Goal: Information Seeking & Learning: Understand process/instructions

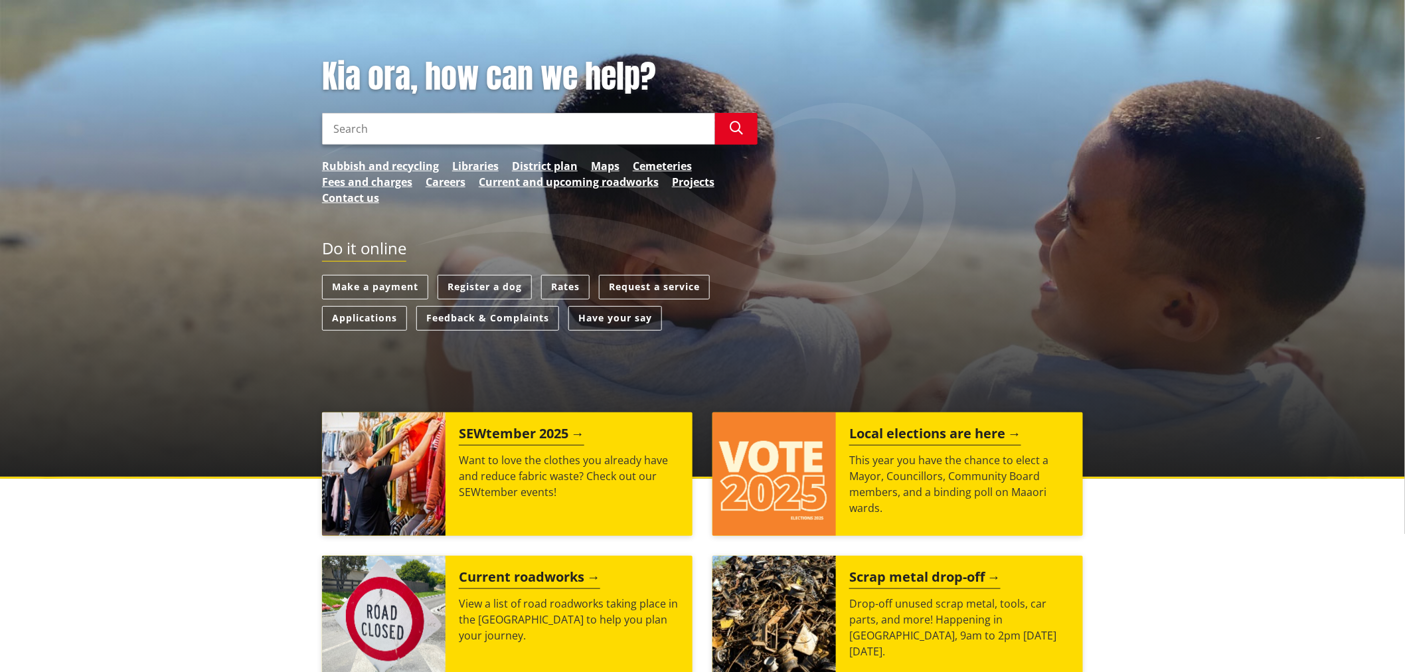
scroll to position [147, 0]
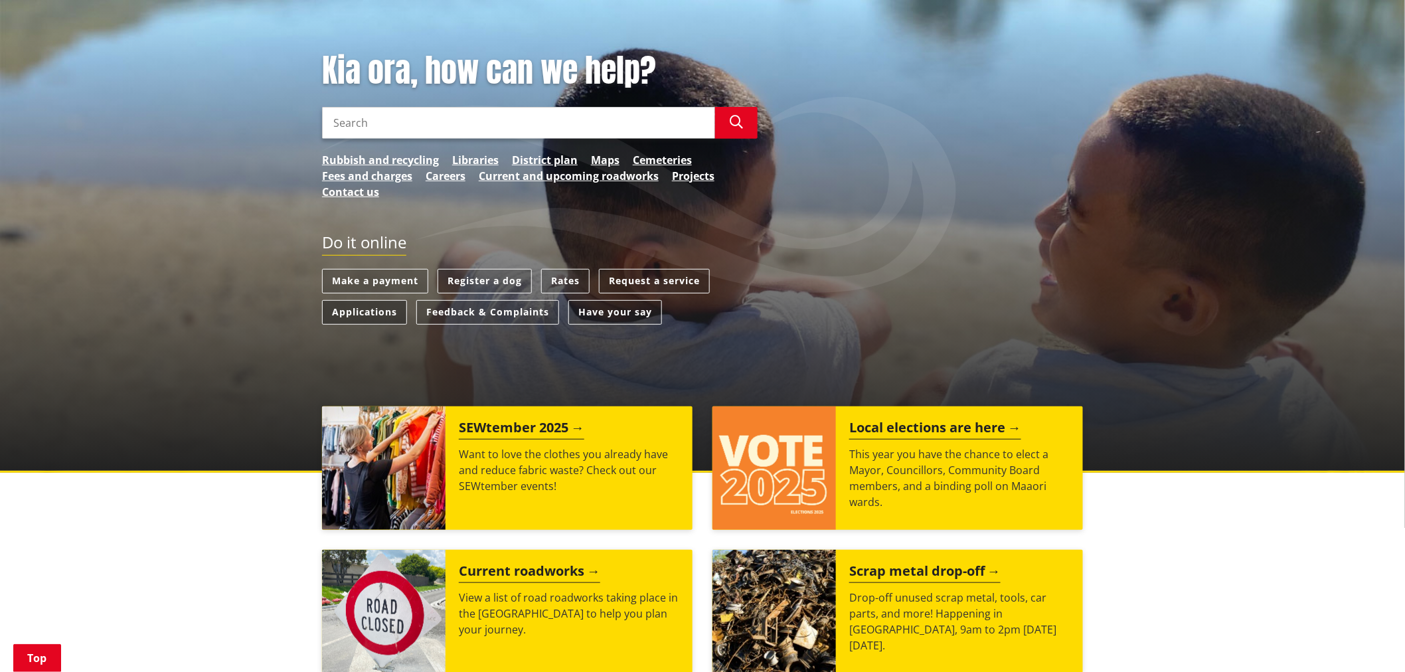
click at [384, 314] on link "Applications" at bounding box center [364, 312] width 85 height 25
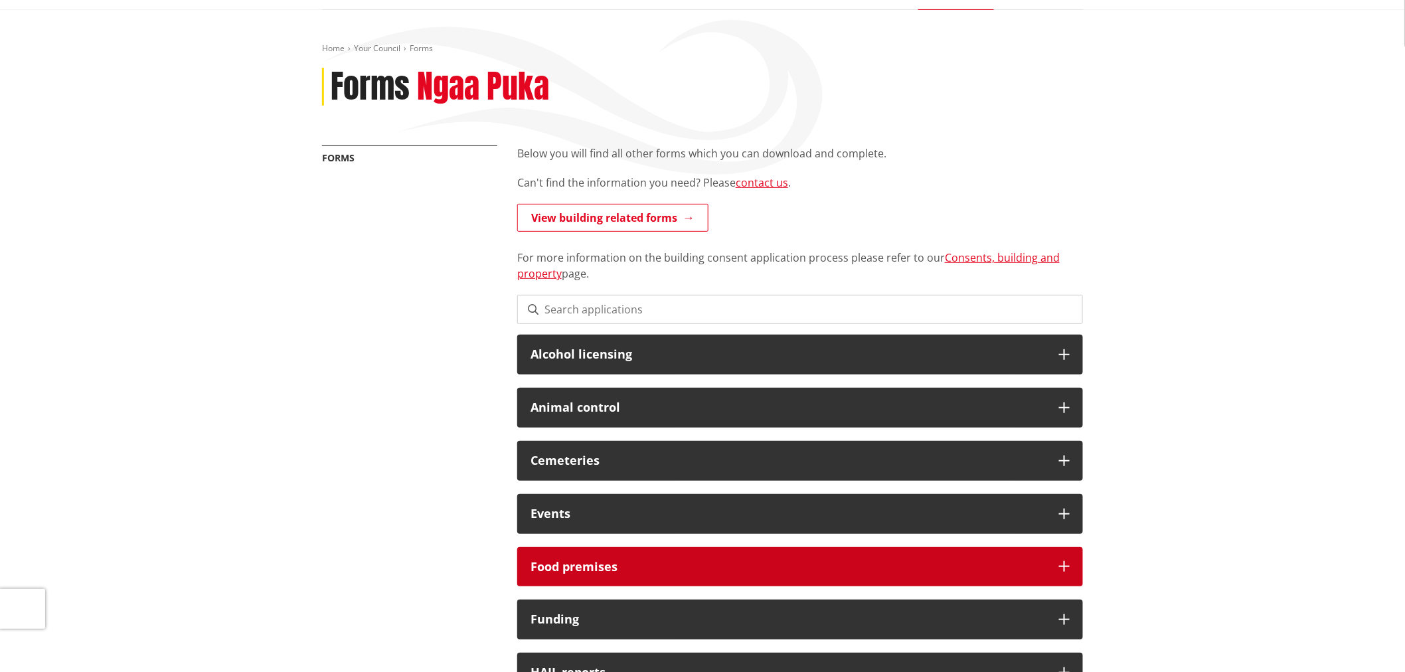
scroll to position [74, 0]
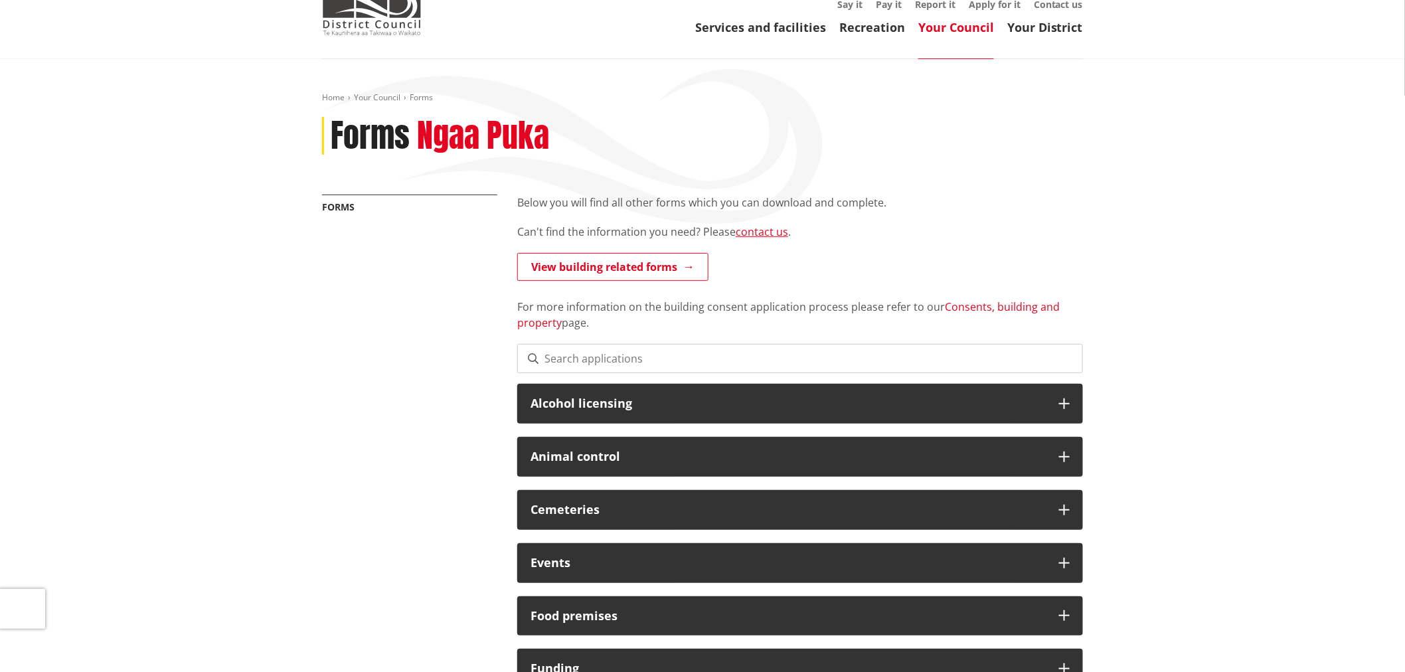
click at [972, 303] on link "Consents, building and property" at bounding box center [788, 314] width 542 height 31
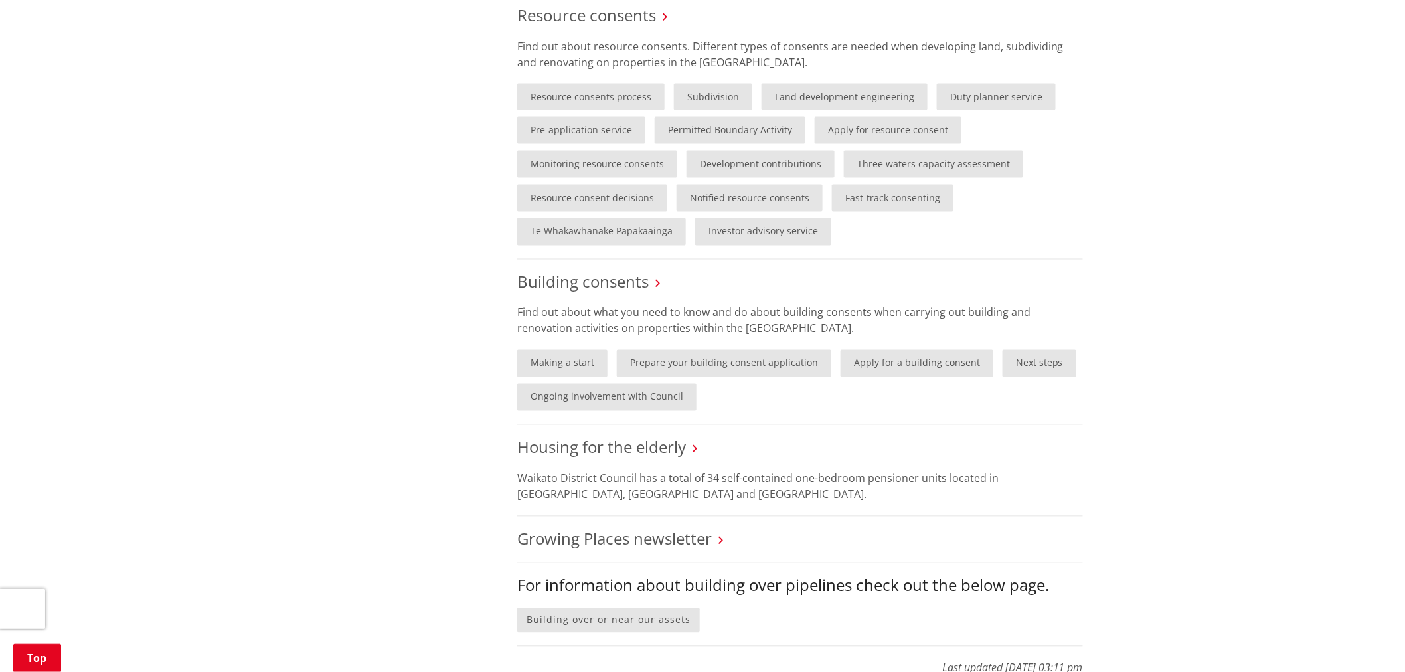
scroll to position [885, 0]
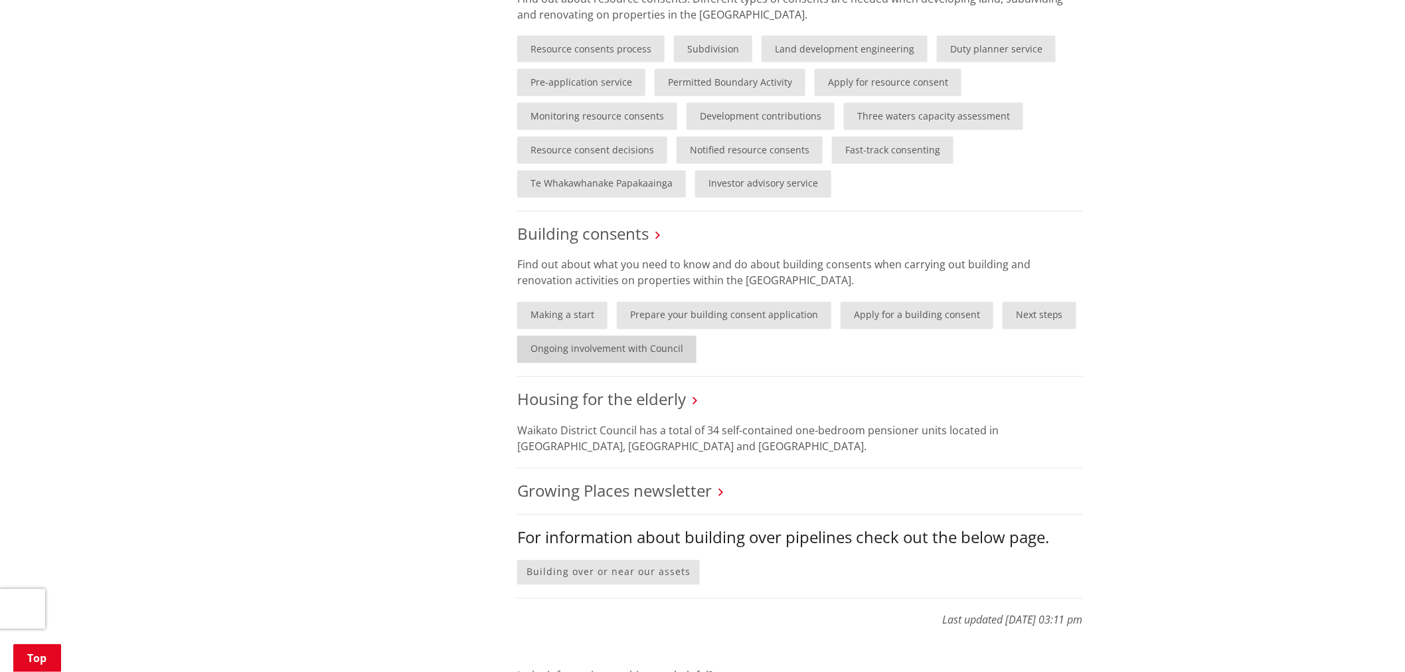
click at [633, 352] on link "Ongoing involvement with Council" at bounding box center [606, 349] width 179 height 27
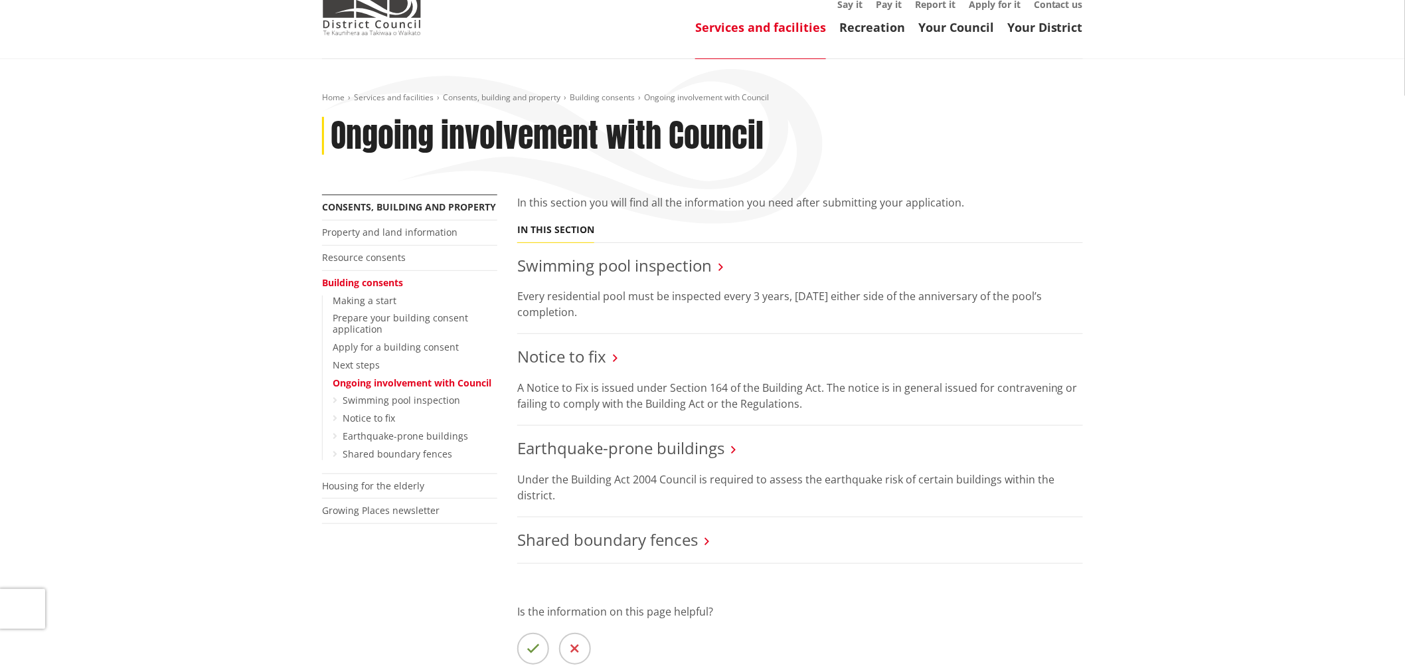
scroll to position [147, 0]
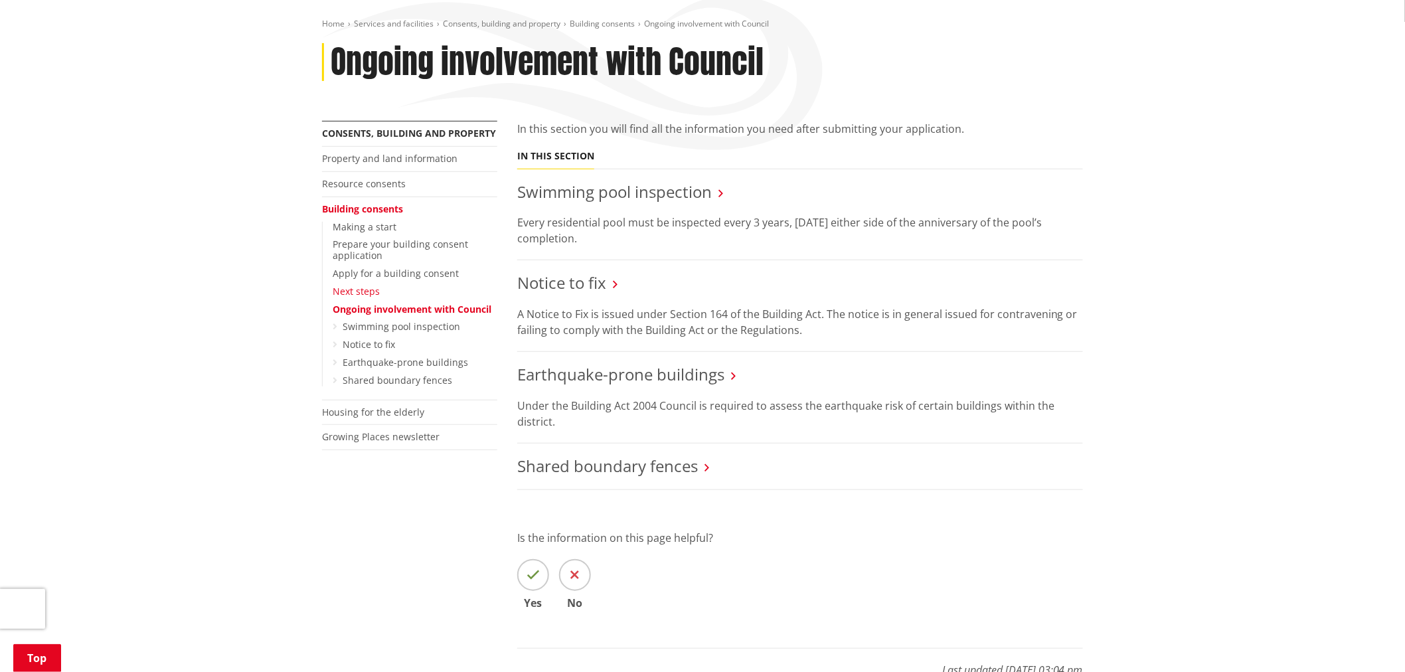
click at [367, 293] on link "Next steps" at bounding box center [356, 291] width 47 height 13
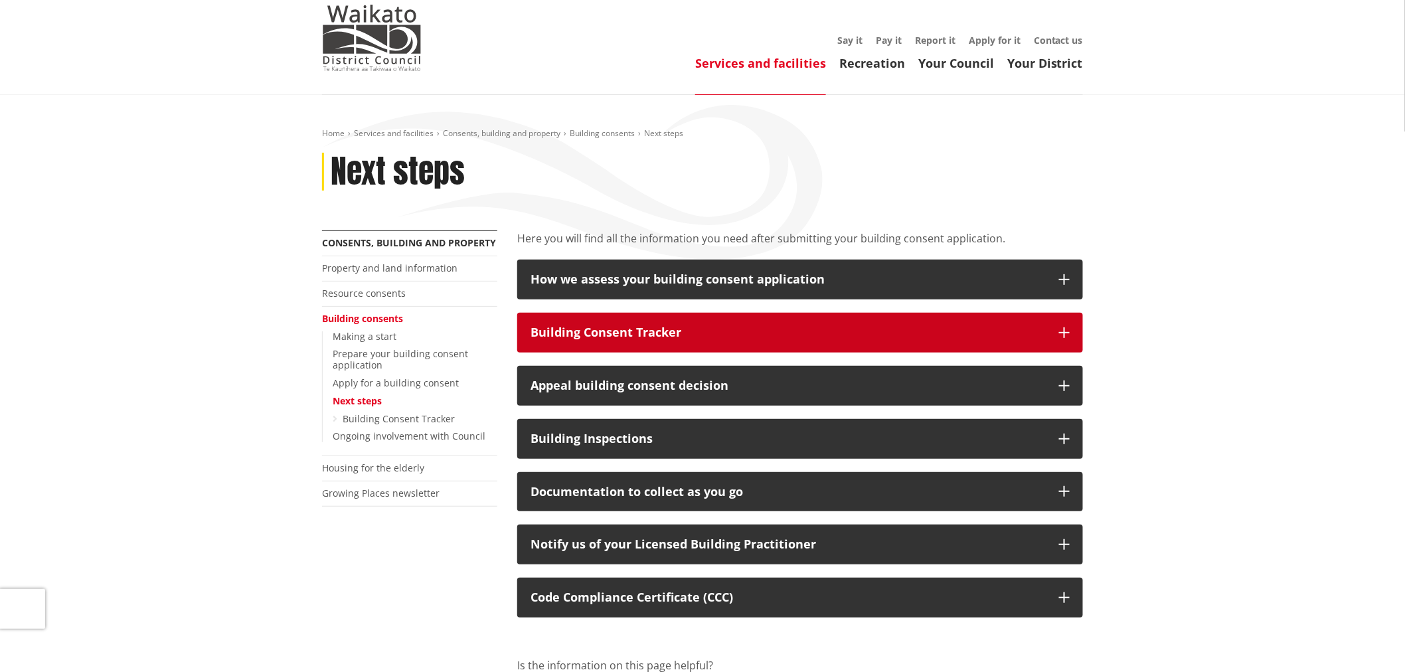
scroll to position [74, 0]
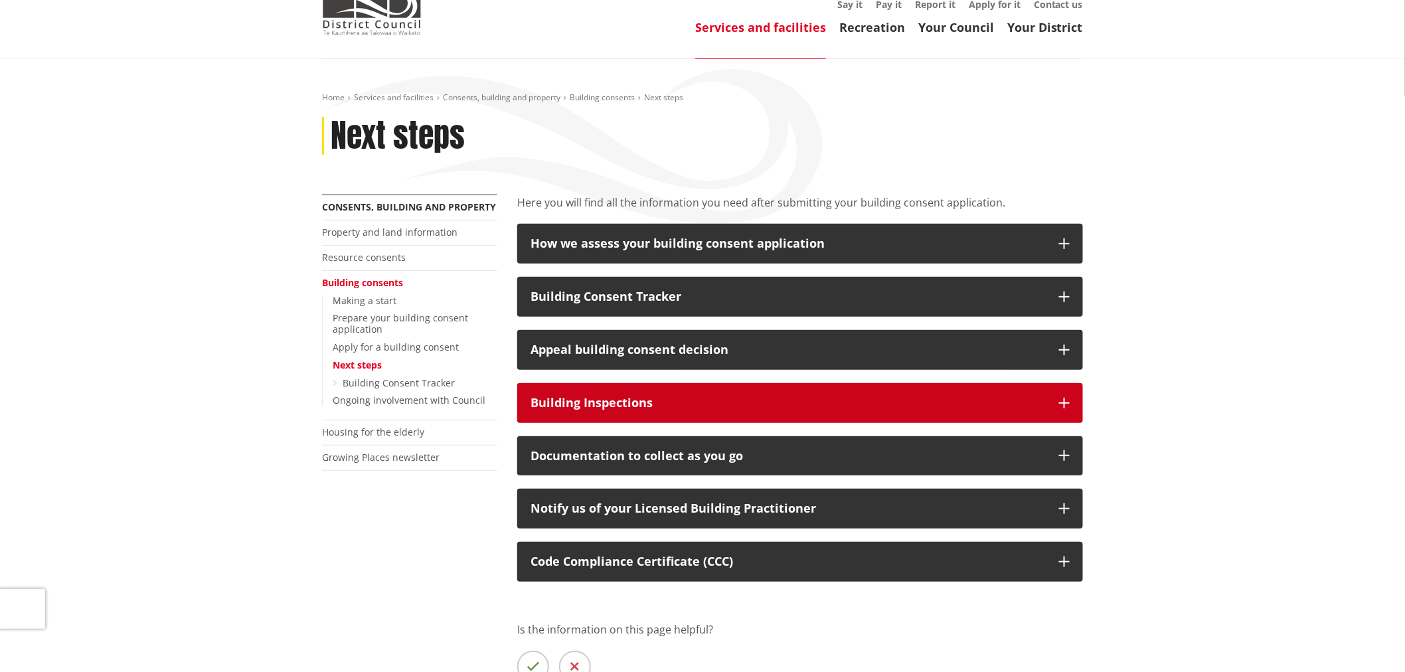
click at [1065, 402] on icon "button" at bounding box center [1064, 403] width 11 height 11
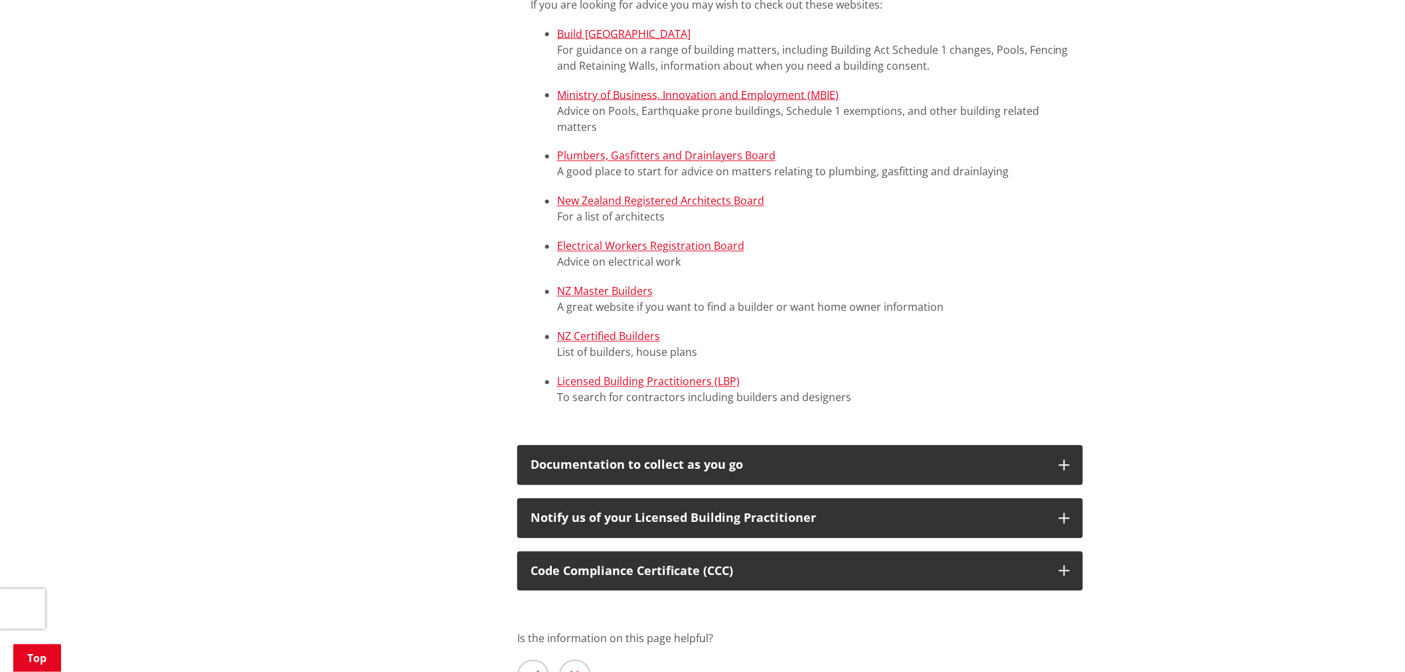
scroll to position [958, 0]
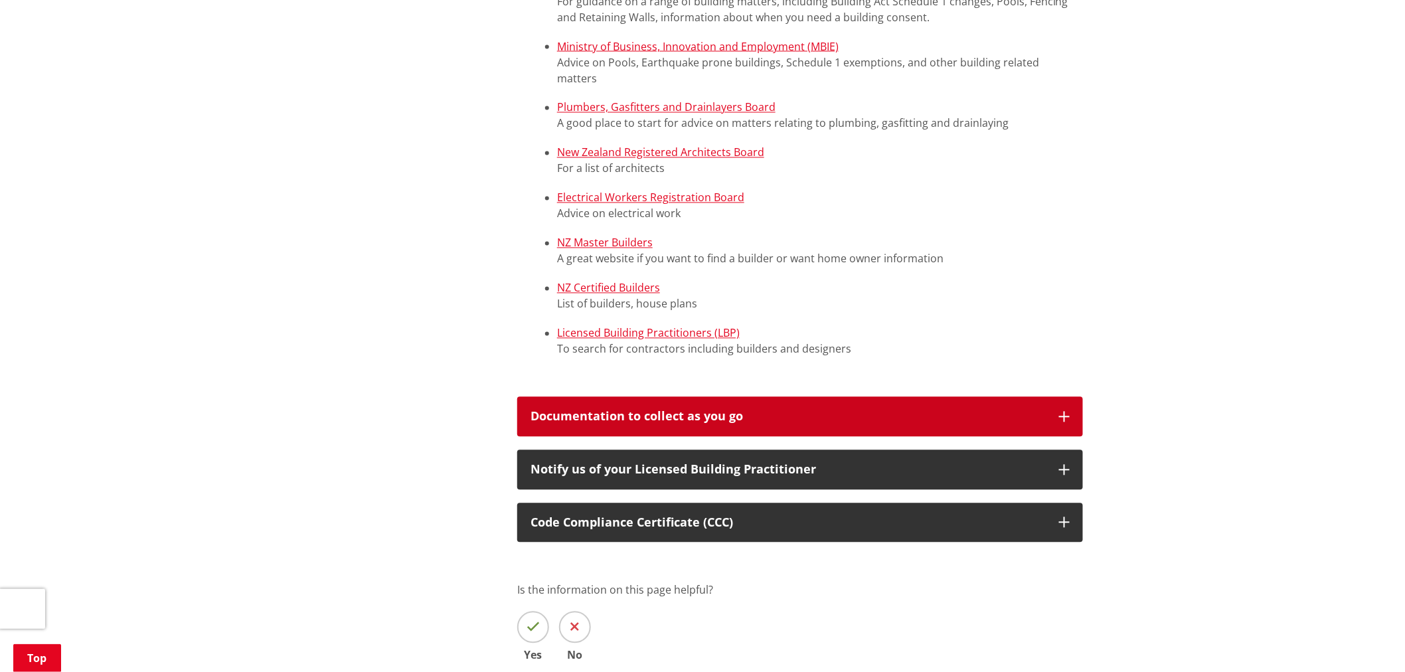
click at [1066, 423] on button "Documentation to collect as you go" at bounding box center [800, 417] width 566 height 40
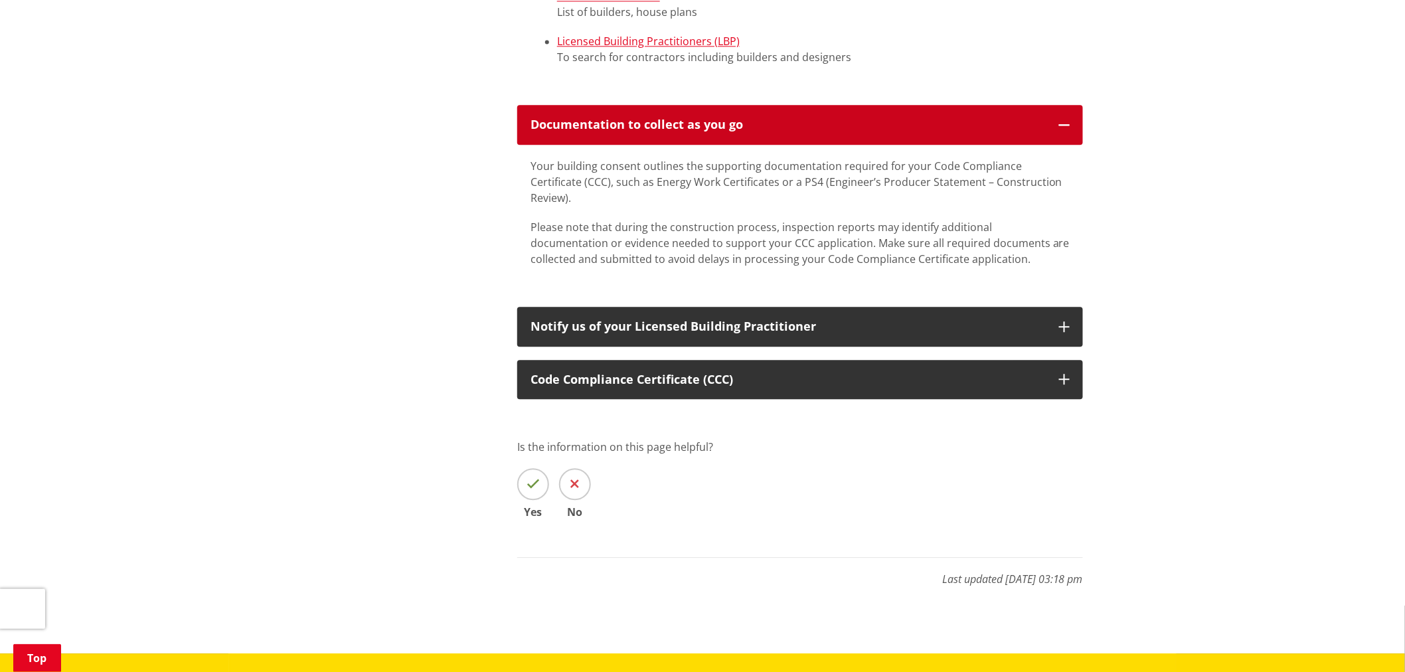
scroll to position [1253, 0]
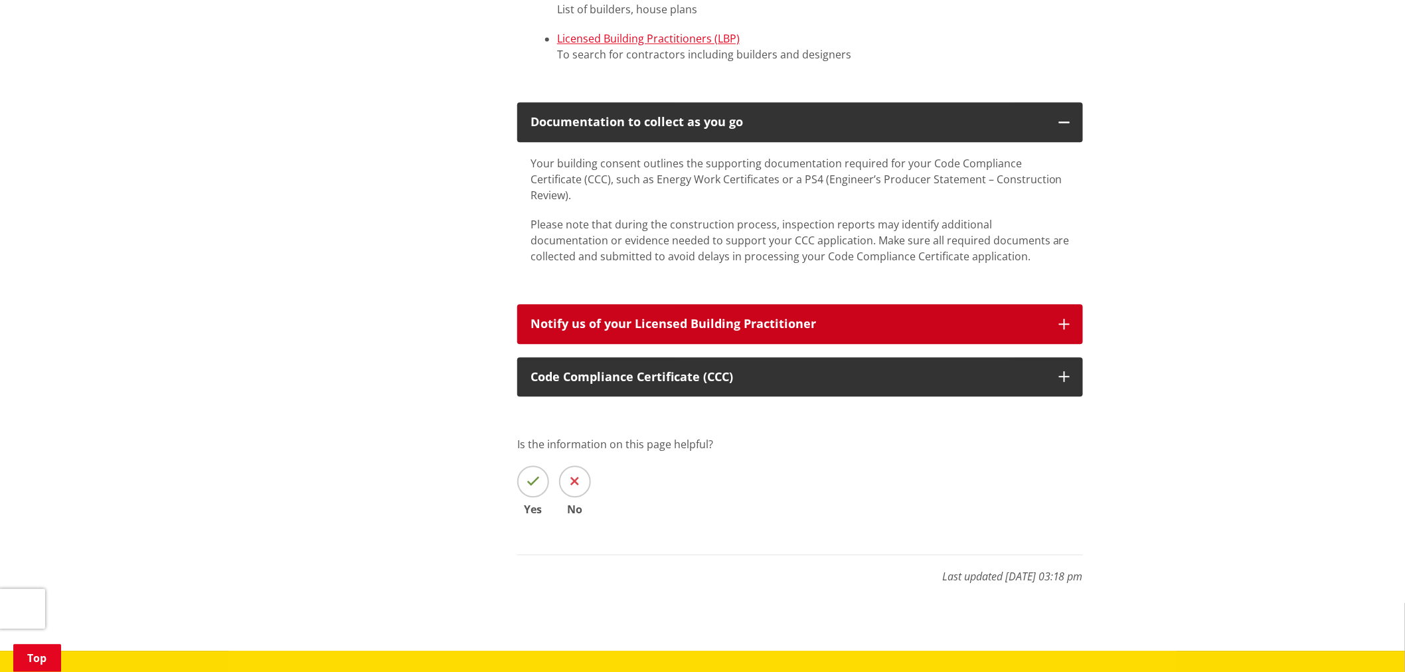
click at [1065, 319] on icon "button" at bounding box center [1064, 324] width 11 height 11
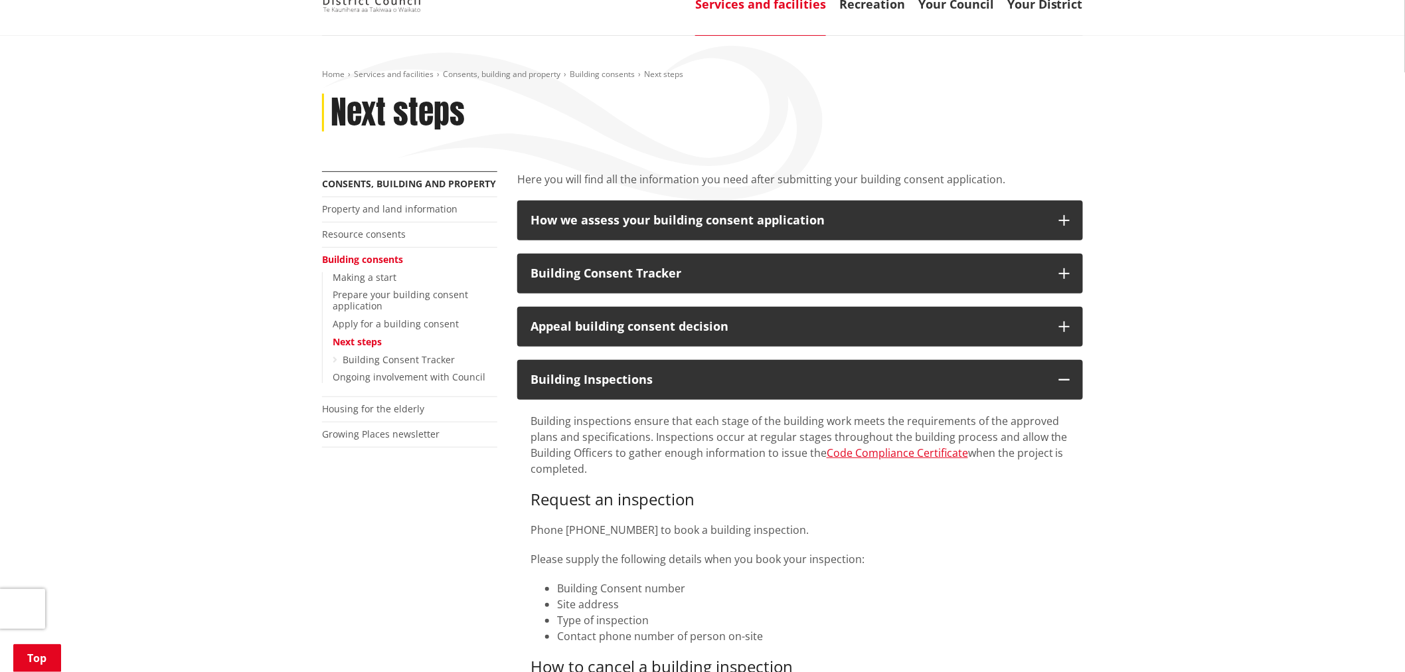
scroll to position [74, 0]
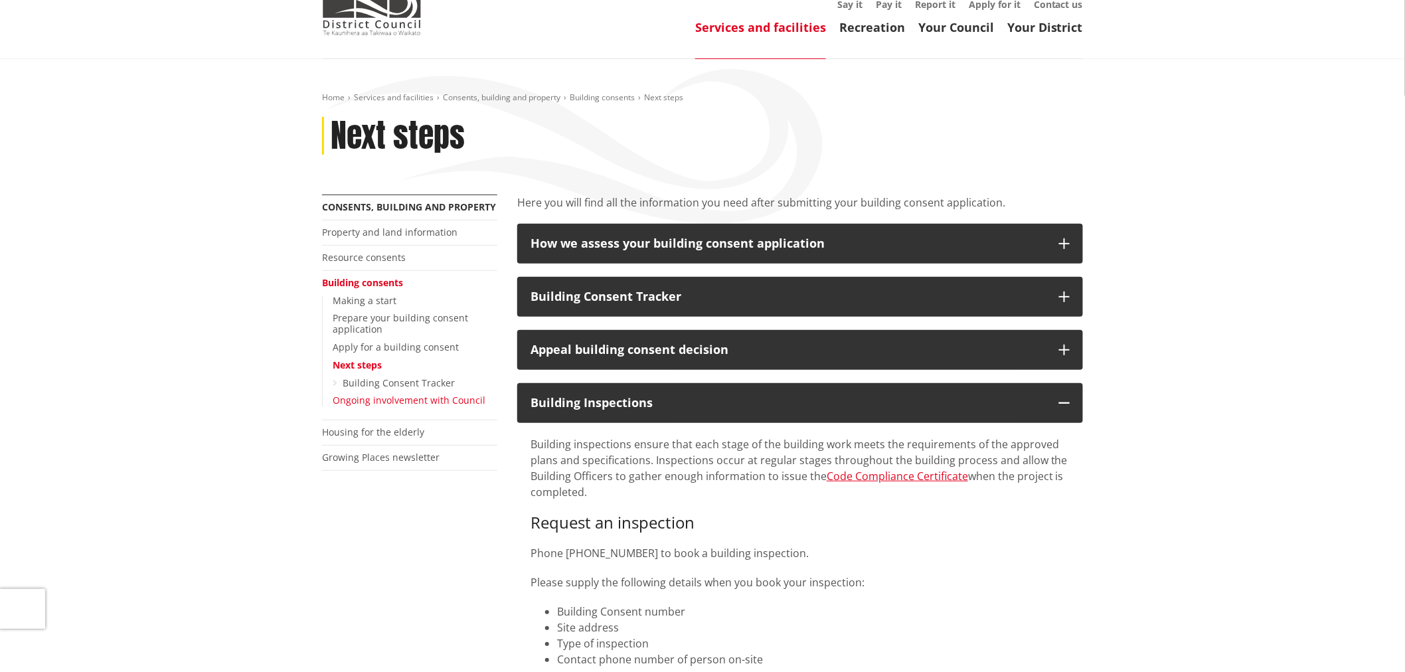
click at [439, 404] on link "Ongoing involvement with Council" at bounding box center [409, 400] width 153 height 13
